Goal: Information Seeking & Learning: Learn about a topic

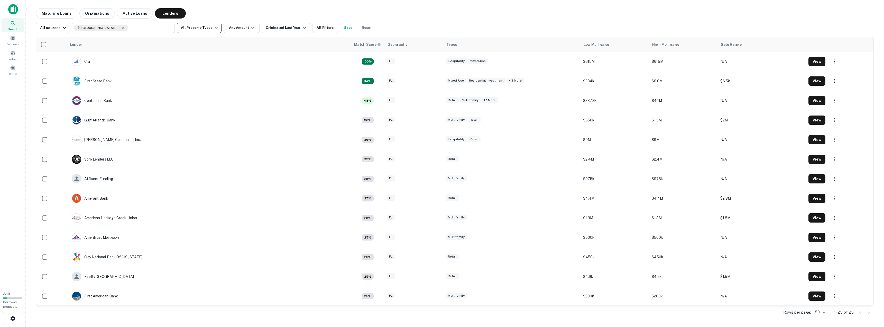
click at [207, 28] on button "All Property Types" at bounding box center [199, 28] width 45 height 10
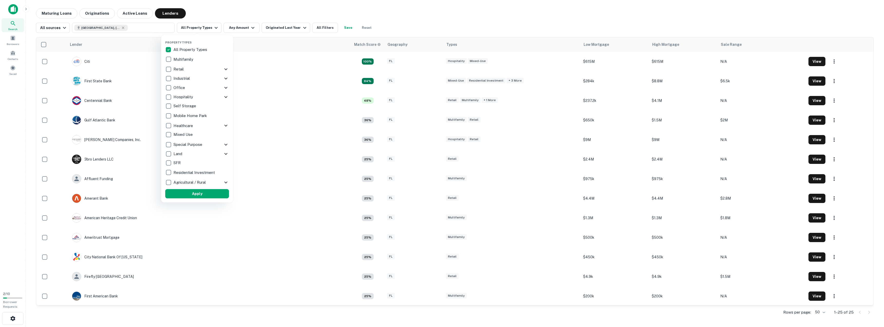
click at [226, 67] on icon at bounding box center [226, 69] width 6 height 6
click at [189, 167] on p "Restaurant" at bounding box center [188, 166] width 21 height 6
click at [466, 17] on div at bounding box center [442, 163] width 884 height 327
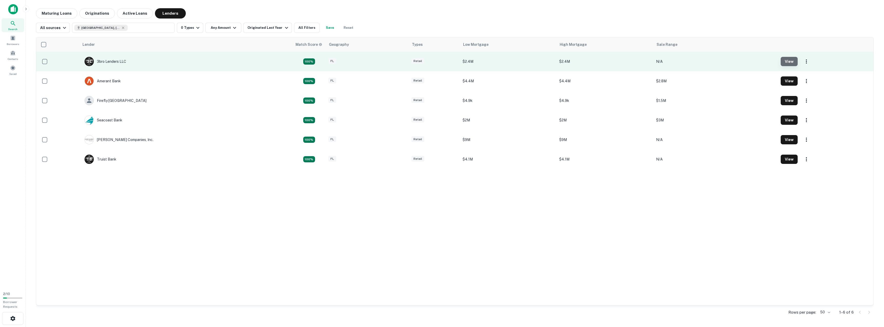
click at [782, 59] on button "View" at bounding box center [789, 61] width 17 height 9
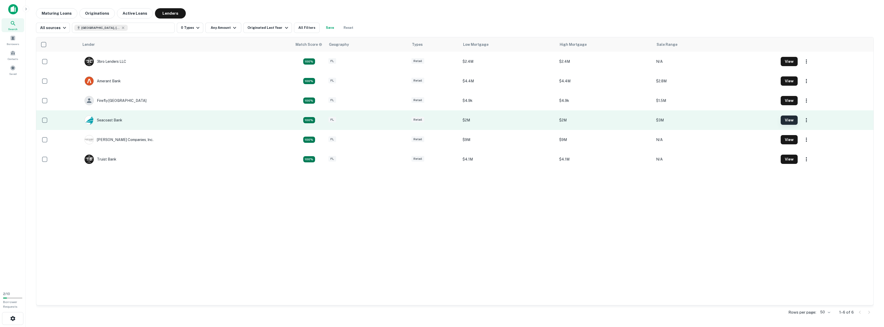
click at [789, 123] on button "View" at bounding box center [789, 119] width 17 height 9
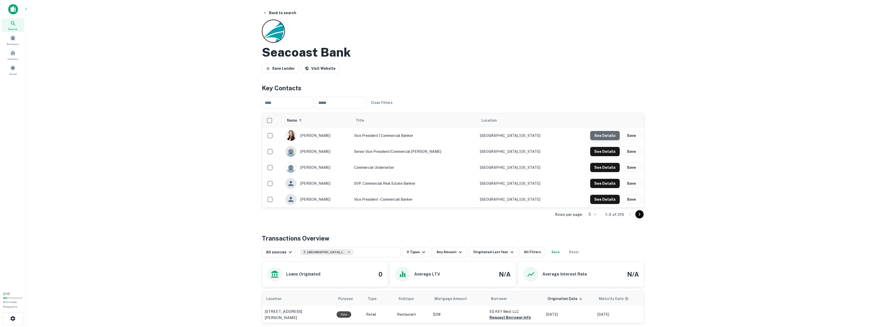
click at [613, 135] on button "See Details" at bounding box center [605, 135] width 30 height 9
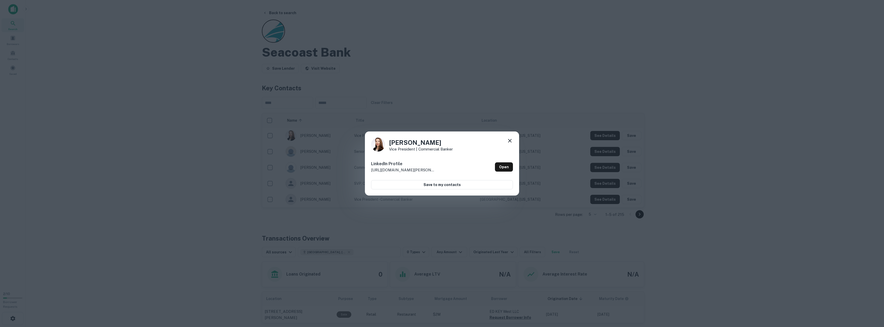
click at [511, 141] on icon at bounding box center [510, 141] width 6 height 6
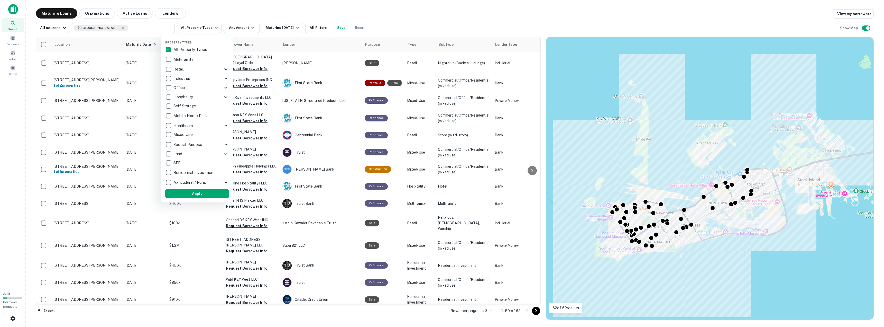
click at [226, 68] on icon at bounding box center [226, 69] width 6 height 6
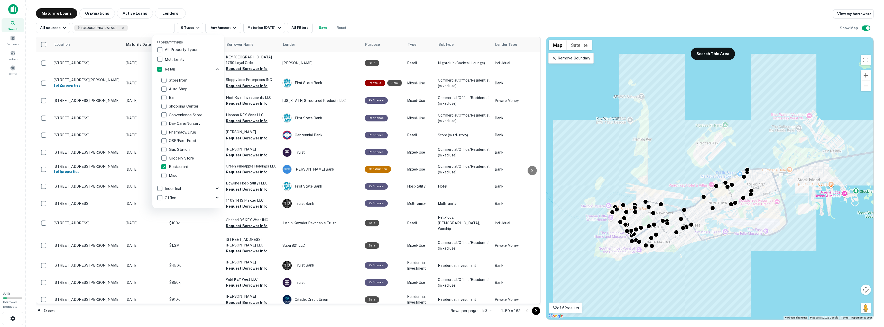
click at [228, 6] on div at bounding box center [442, 163] width 884 height 327
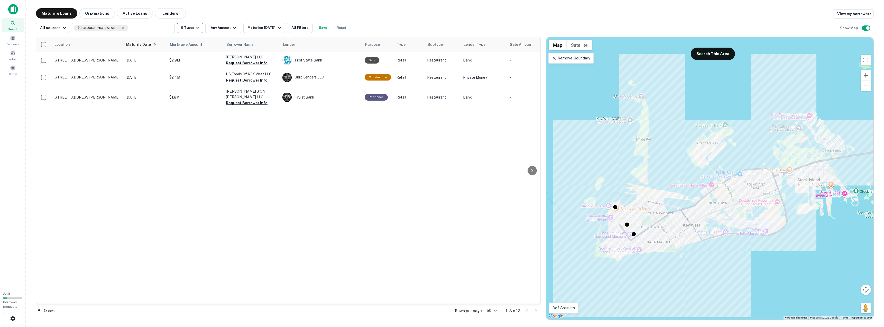
click at [191, 26] on button "0 Types" at bounding box center [190, 28] width 26 height 10
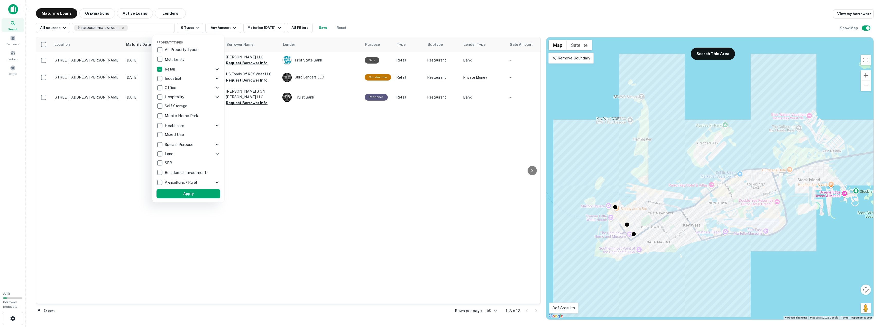
click at [217, 69] on icon at bounding box center [217, 69] width 3 height 2
click at [187, 200] on button "Apply" at bounding box center [189, 200] width 64 height 9
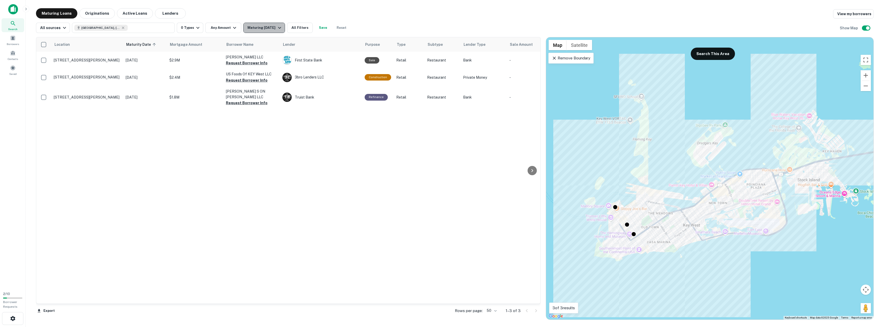
click at [267, 27] on div "Maturing In 1 Year" at bounding box center [265, 28] width 35 height 6
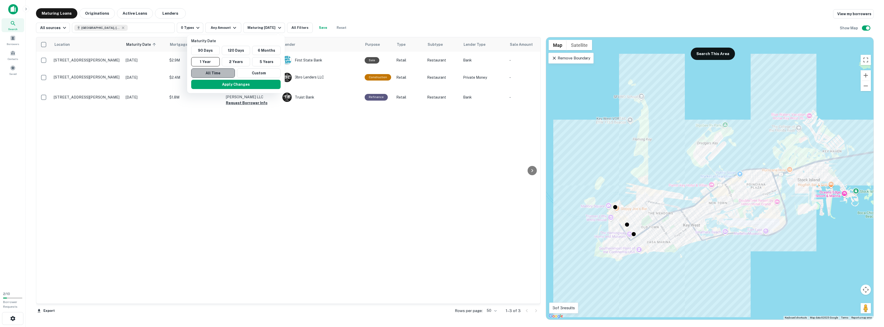
click at [224, 76] on button "All Time" at bounding box center [213, 72] width 44 height 9
click at [226, 87] on button "Apply Changes" at bounding box center [235, 84] width 89 height 9
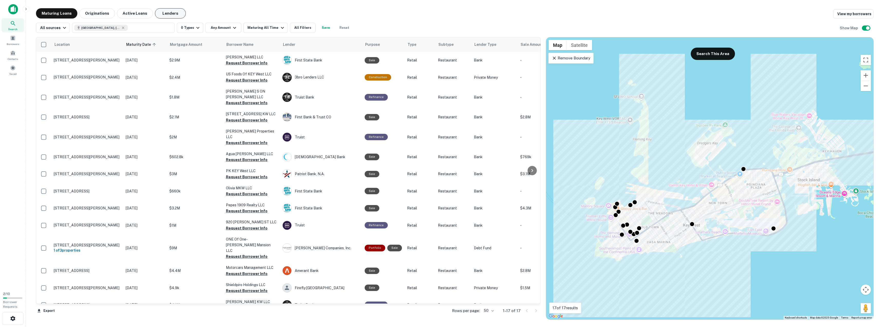
click at [164, 15] on button "Lenders" at bounding box center [170, 13] width 31 height 10
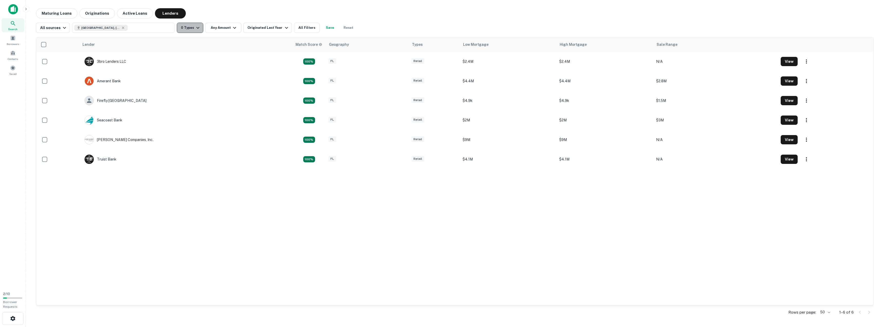
click at [195, 30] on icon "button" at bounding box center [198, 28] width 6 height 6
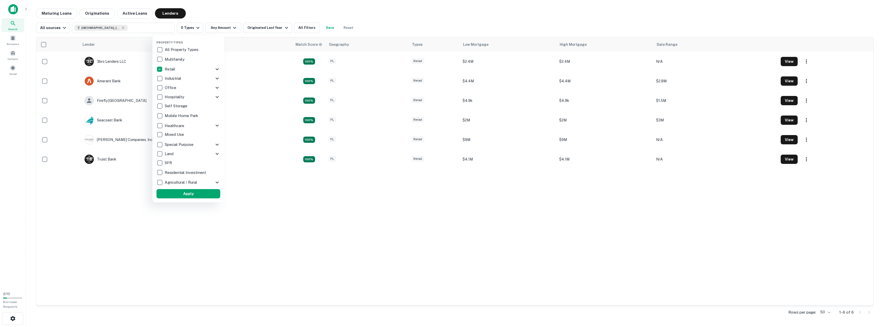
click at [218, 69] on icon at bounding box center [217, 69] width 3 height 2
click at [216, 69] on icon at bounding box center [217, 69] width 3 height 2
click at [227, 8] on div at bounding box center [442, 163] width 884 height 327
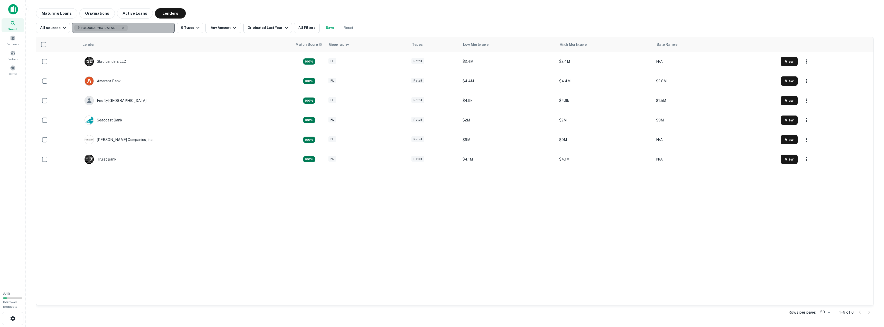
click at [140, 28] on button "[GEOGRAPHIC_DATA], [GEOGRAPHIC_DATA]" at bounding box center [123, 28] width 103 height 10
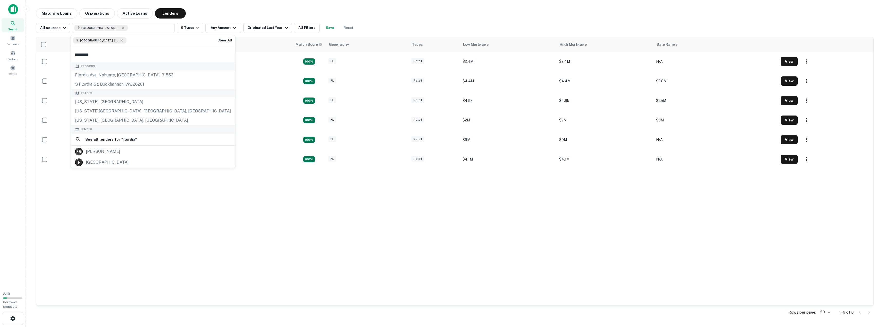
type input "**********"
click at [113, 130] on div "Key Largo, Florida, USA" at bounding box center [131, 129] width 121 height 9
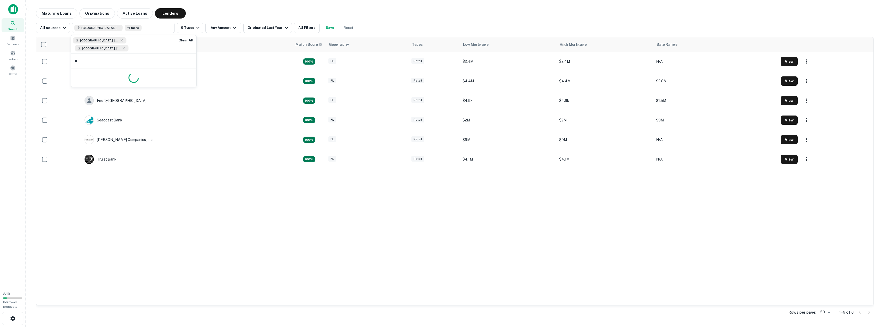
type input "*"
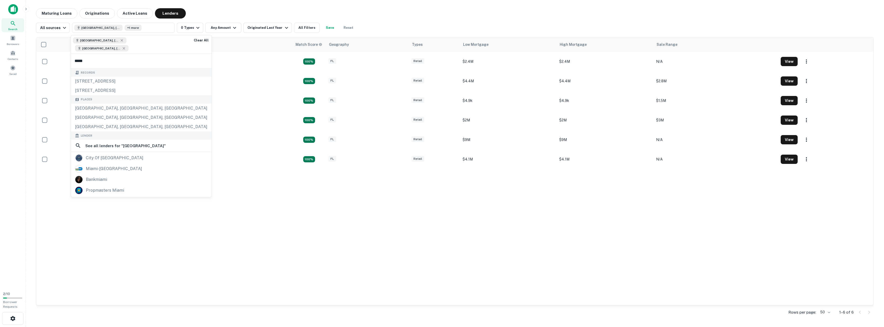
type input "*****"
click at [226, 8] on div "Maturing Loans Originations Active Loans Lenders" at bounding box center [455, 13] width 838 height 10
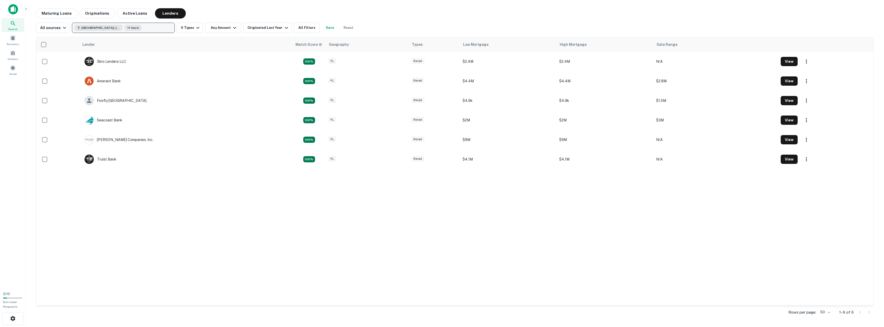
click at [156, 29] on button "Key West, FL 33040, USA +1 more" at bounding box center [123, 28] width 103 height 10
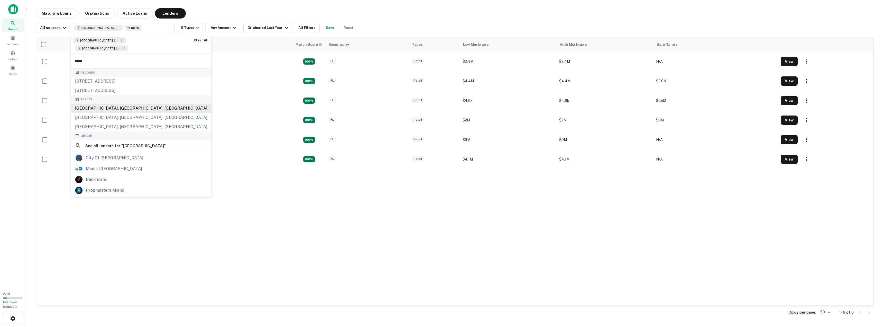
click at [113, 108] on div "Miami, FL, USA" at bounding box center [141, 108] width 141 height 9
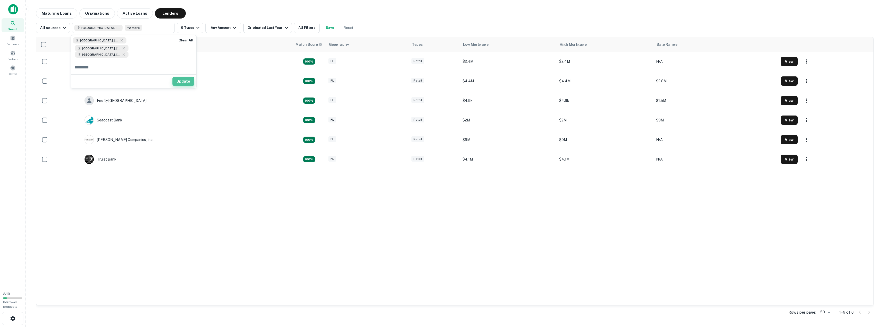
click at [180, 77] on button "Update" at bounding box center [183, 81] width 22 height 9
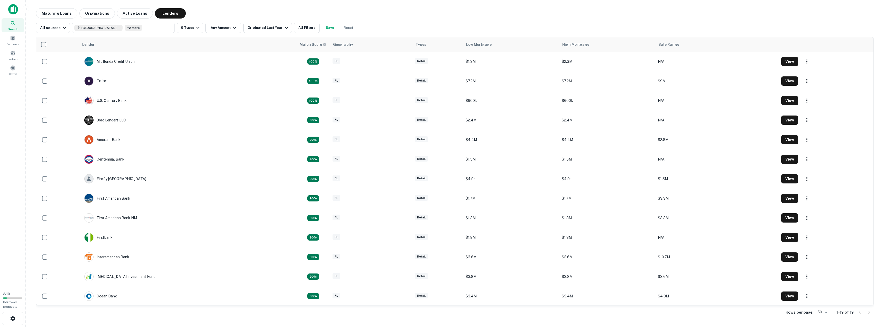
drag, startPoint x: 381, startPoint y: 21, endPoint x: 380, endPoint y: 24, distance: 2.9
click at [381, 22] on div "All sources Key West, FL 33040, USA +2 more 0 Types Any Amount Originated Last …" at bounding box center [455, 26] width 838 height 14
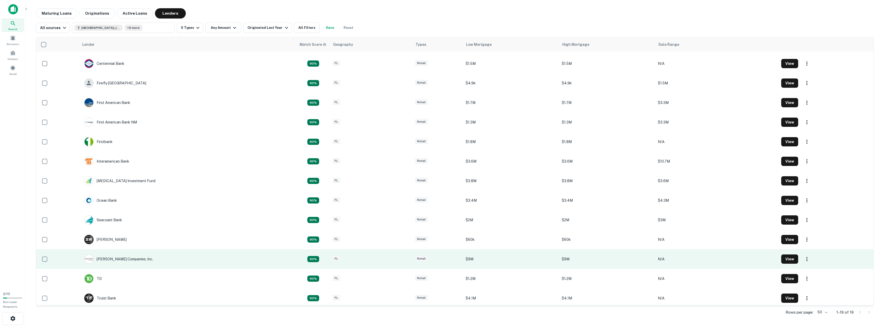
scroll to position [118, 0]
